Goal: Navigation & Orientation: Find specific page/section

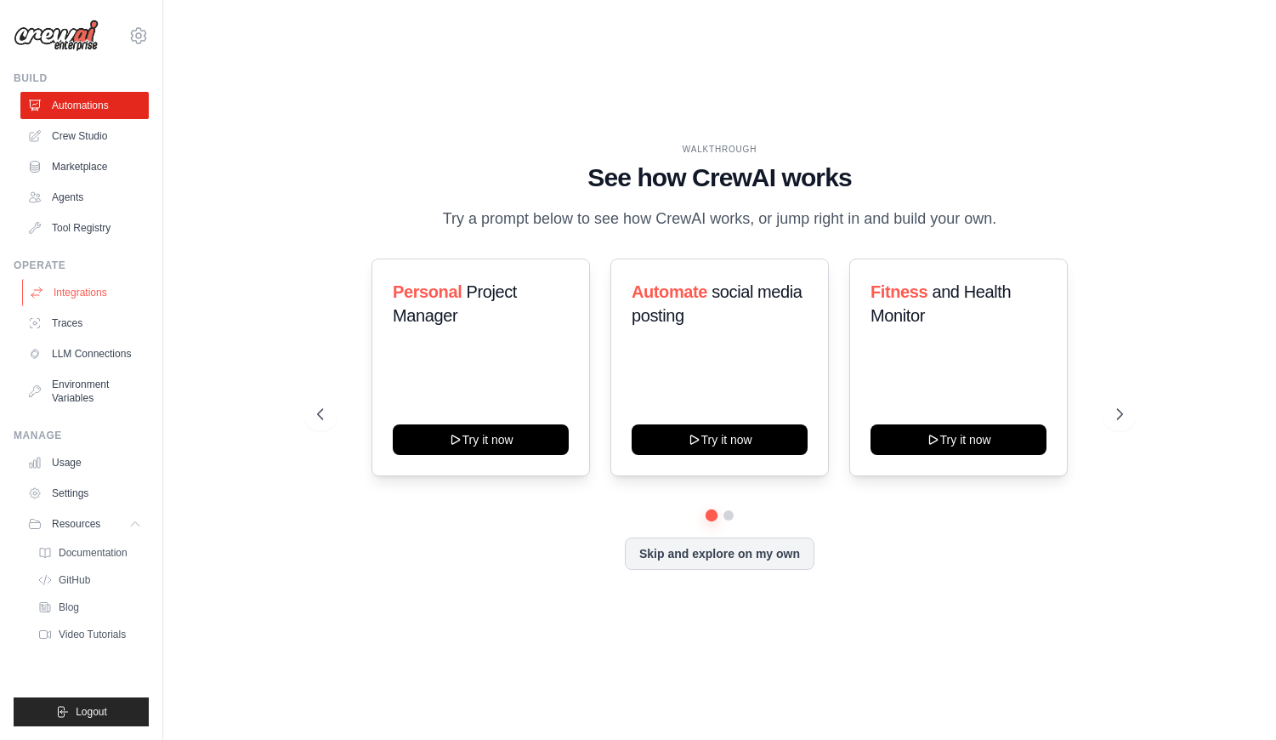
click at [79, 291] on link "Integrations" at bounding box center [86, 292] width 128 height 27
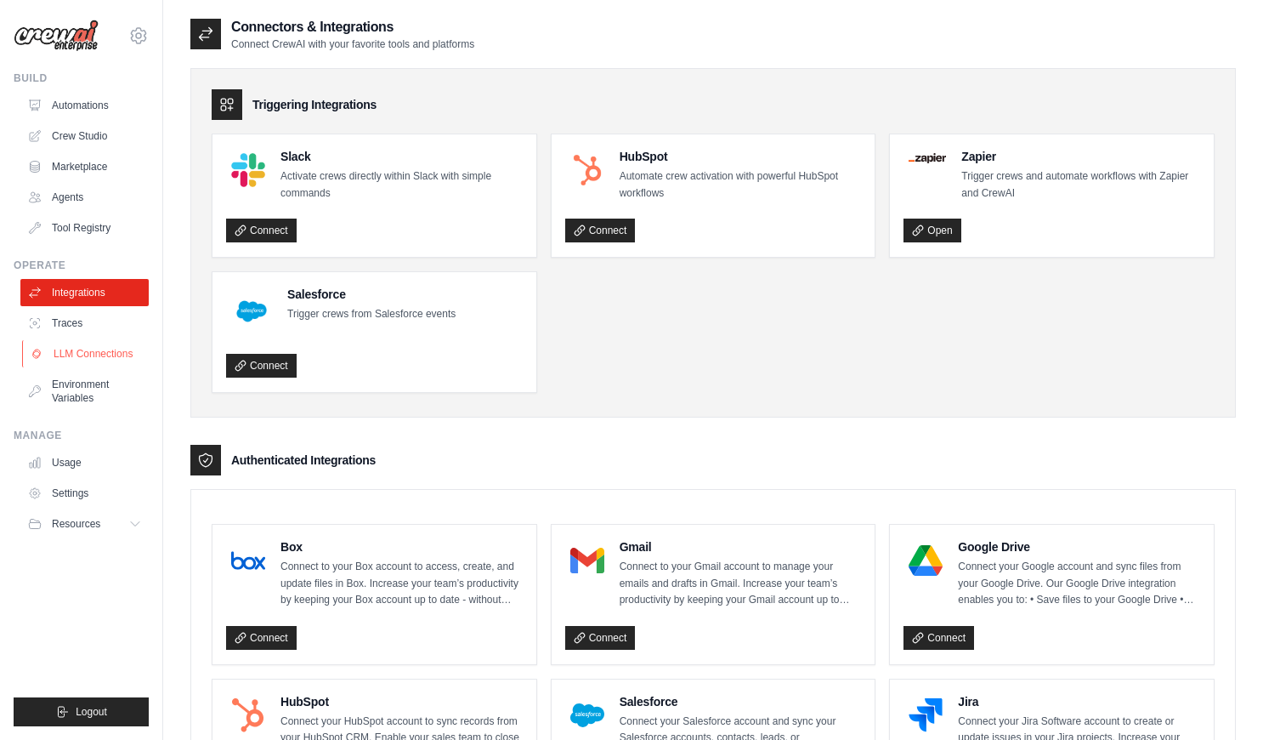
click at [69, 351] on link "LLM Connections" at bounding box center [86, 353] width 128 height 27
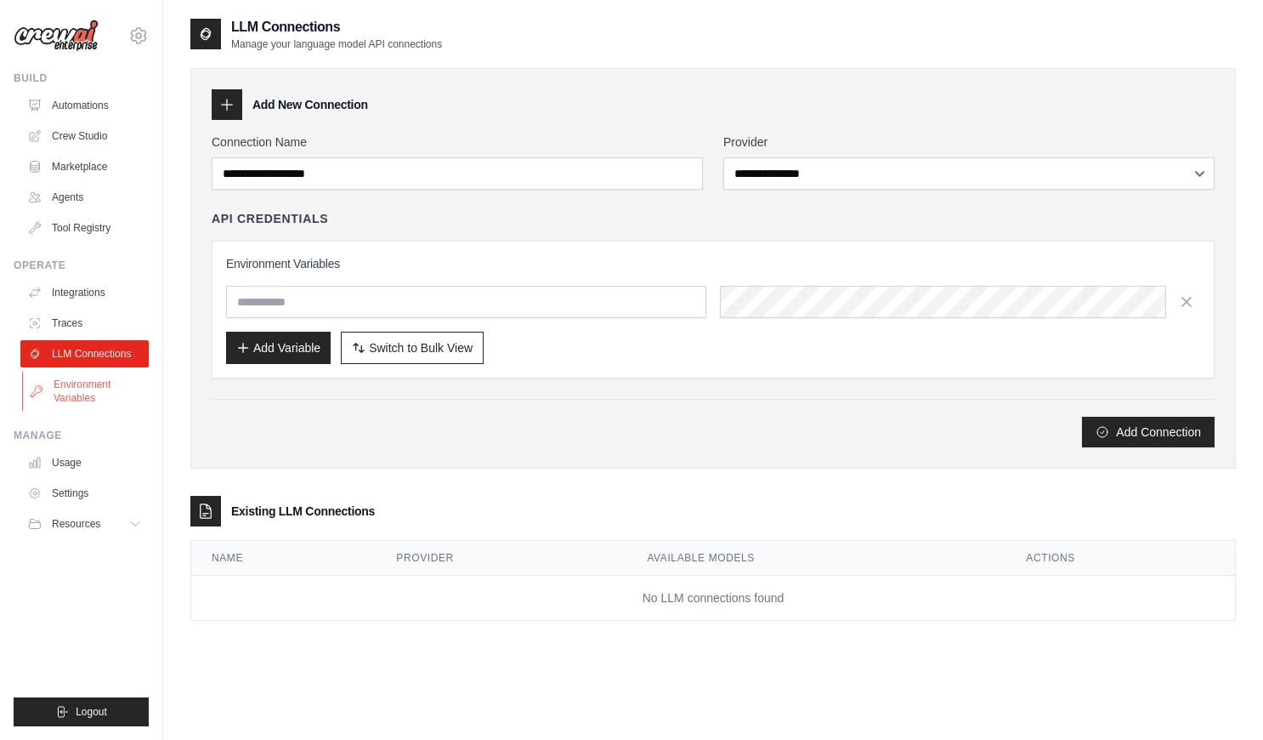
click at [70, 386] on link "Environment Variables" at bounding box center [86, 391] width 128 height 41
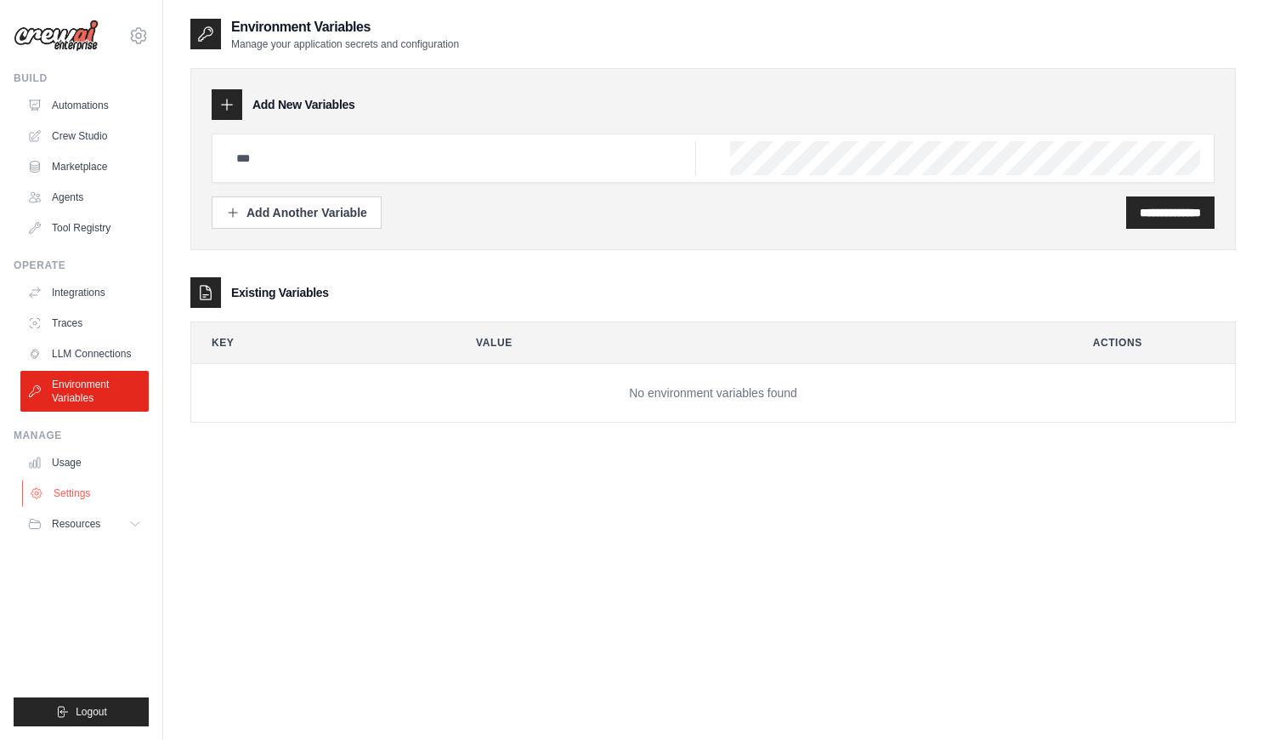
click at [79, 482] on link "Settings" at bounding box center [86, 492] width 128 height 27
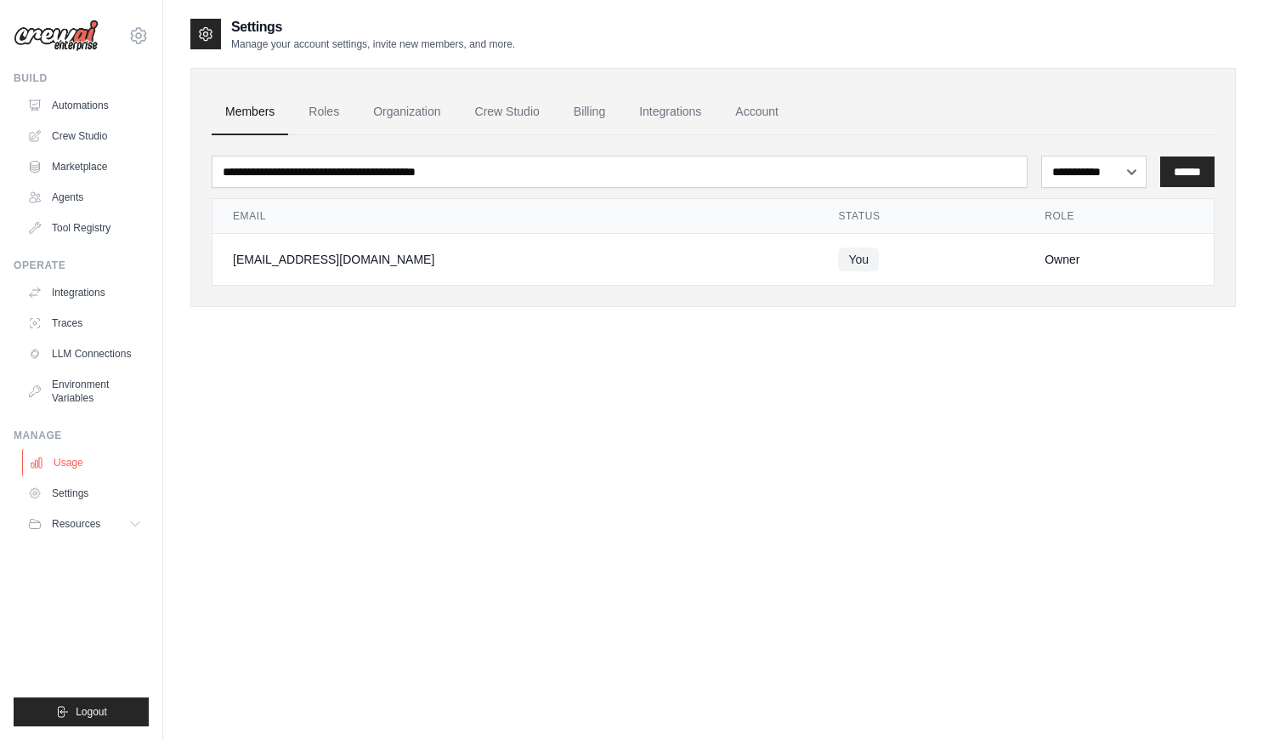
click at [76, 470] on link "Usage" at bounding box center [86, 462] width 128 height 27
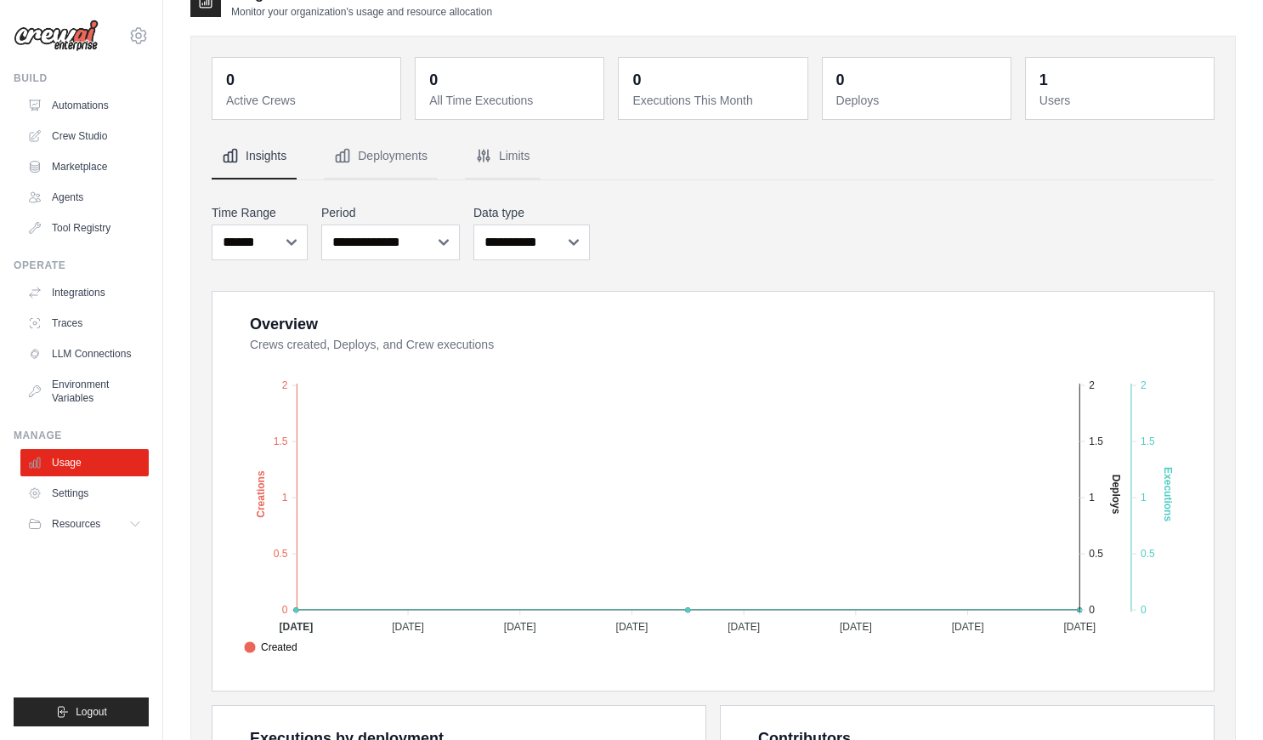
scroll to position [35, 0]
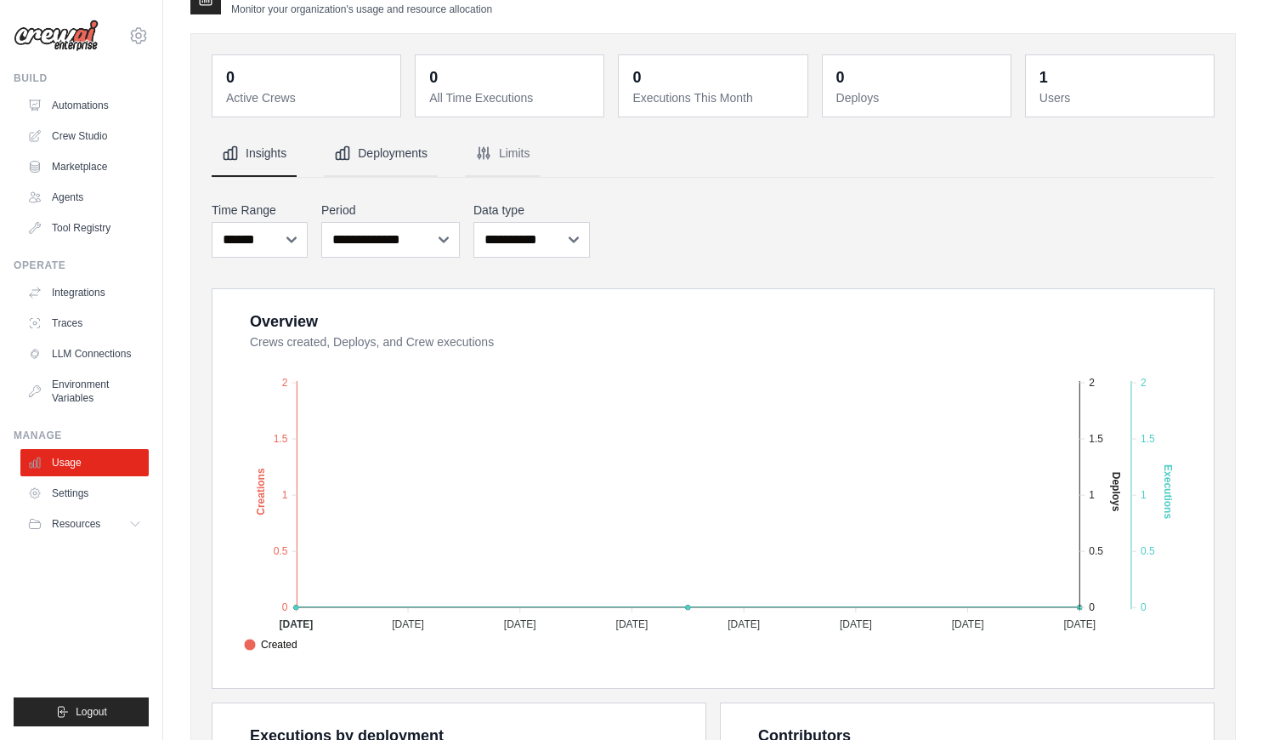
click at [387, 161] on button "Deployments" at bounding box center [381, 154] width 114 height 46
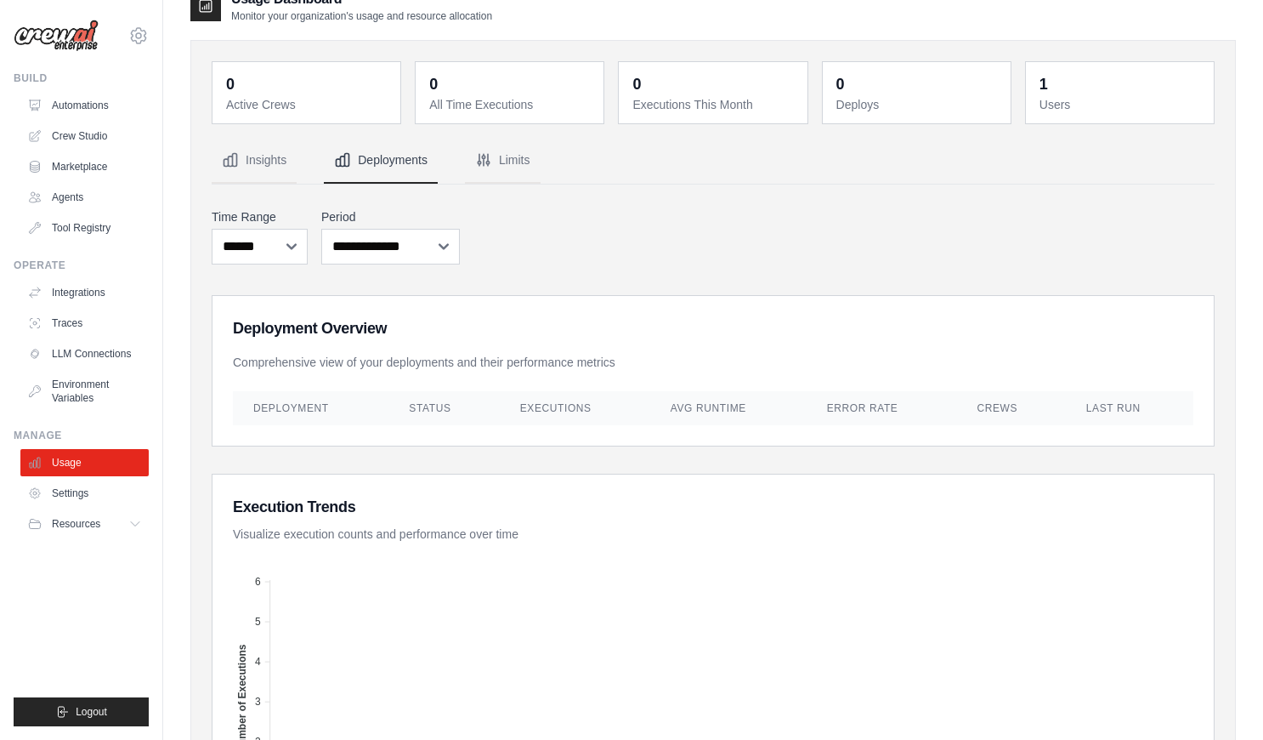
scroll to position [0, 0]
